Goal: Information Seeking & Learning: Learn about a topic

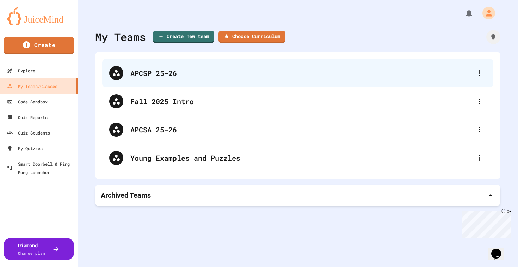
click at [179, 73] on div "APCSP 25-26" at bounding box center [301, 73] width 342 height 11
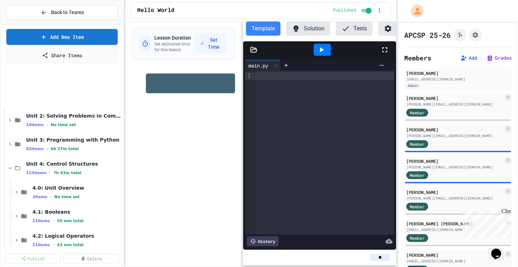
scroll to position [28, 0]
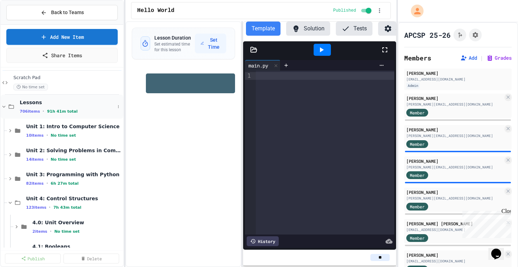
click at [6, 108] on icon at bounding box center [4, 106] width 6 height 6
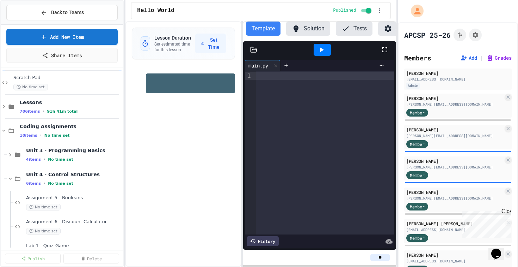
click at [6, 108] on icon at bounding box center [4, 106] width 6 height 6
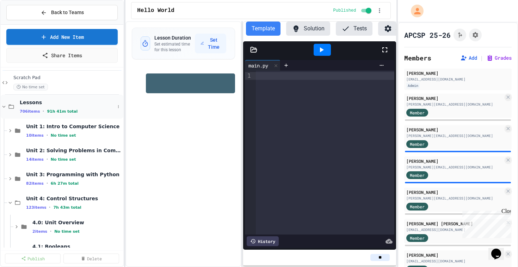
click at [1, 104] on icon at bounding box center [4, 106] width 6 height 6
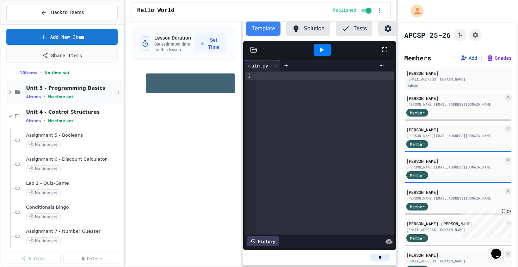
scroll to position [91, 0]
click at [8, 115] on icon at bounding box center [10, 115] width 6 height 6
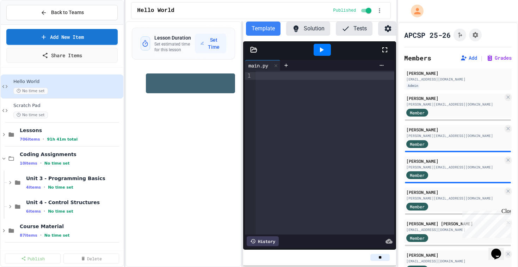
scroll to position [0, 0]
click at [1, 130] on div "Lessons 706 items • 91h 41m total" at bounding box center [62, 134] width 123 height 24
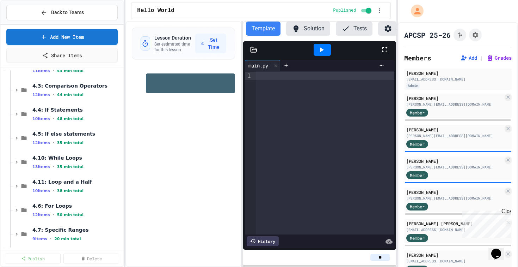
scroll to position [244, 0]
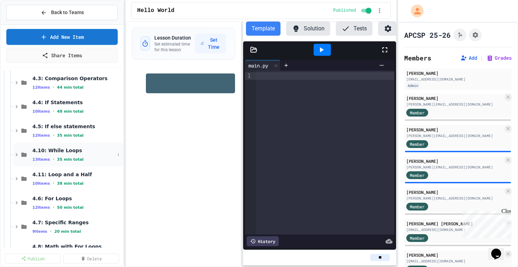
click at [17, 158] on div "4.10: While Loops 13 items • 35 min total" at bounding box center [68, 154] width 110 height 24
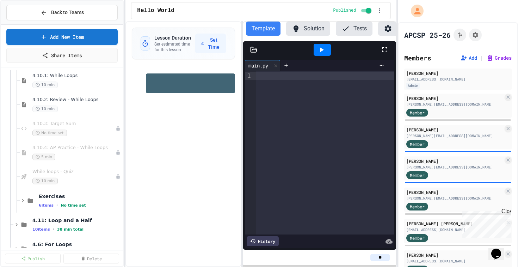
scroll to position [390, 0]
click at [80, 179] on div "10 min" at bounding box center [70, 180] width 76 height 7
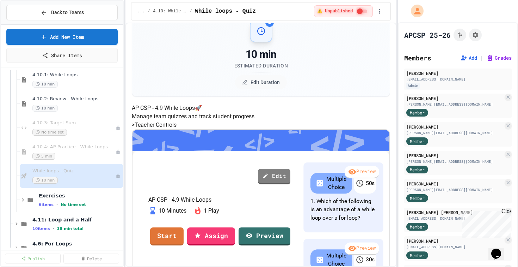
scroll to position [11, 0]
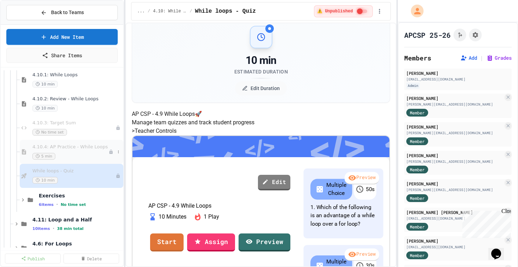
click at [75, 151] on div "4.10.4: AP Practice - While Loops 5 min" at bounding box center [70, 152] width 76 height 16
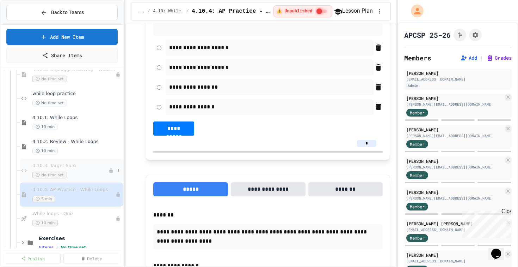
scroll to position [341, 0]
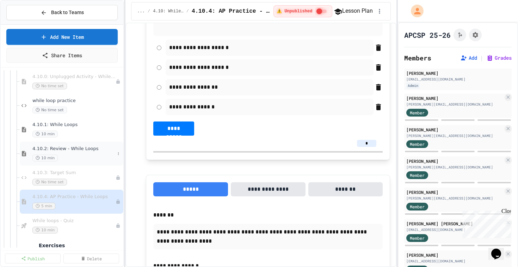
click at [87, 149] on span "4.10.2: Review - While Loops" at bounding box center [73, 149] width 82 height 6
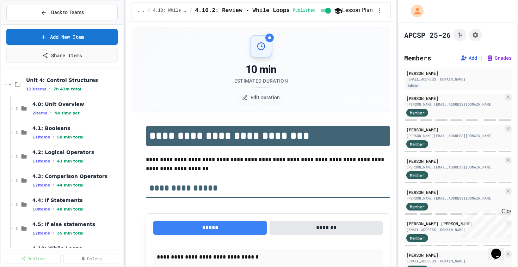
scroll to position [146, 0]
